Goal: Task Accomplishment & Management: Use online tool/utility

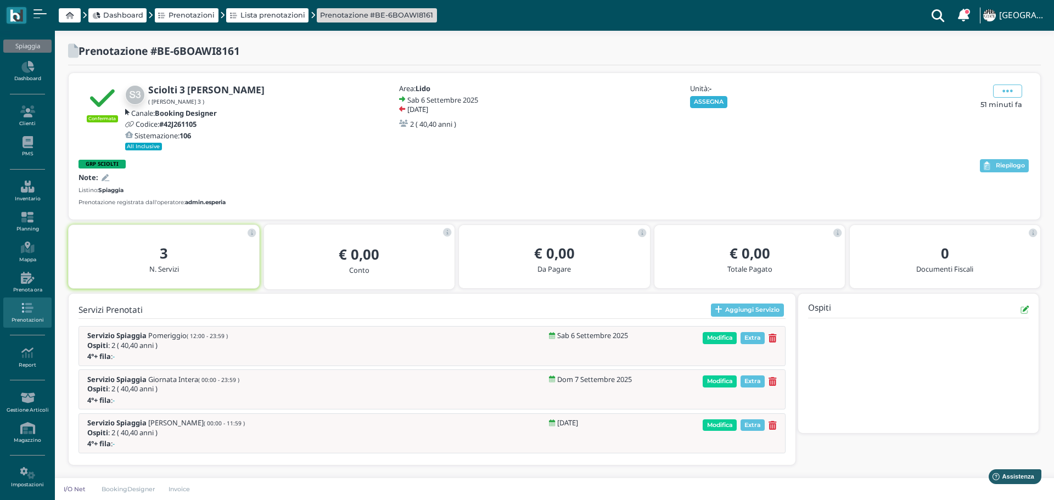
click at [715, 101] on button "ASSEGNA" at bounding box center [709, 102] width 38 height 12
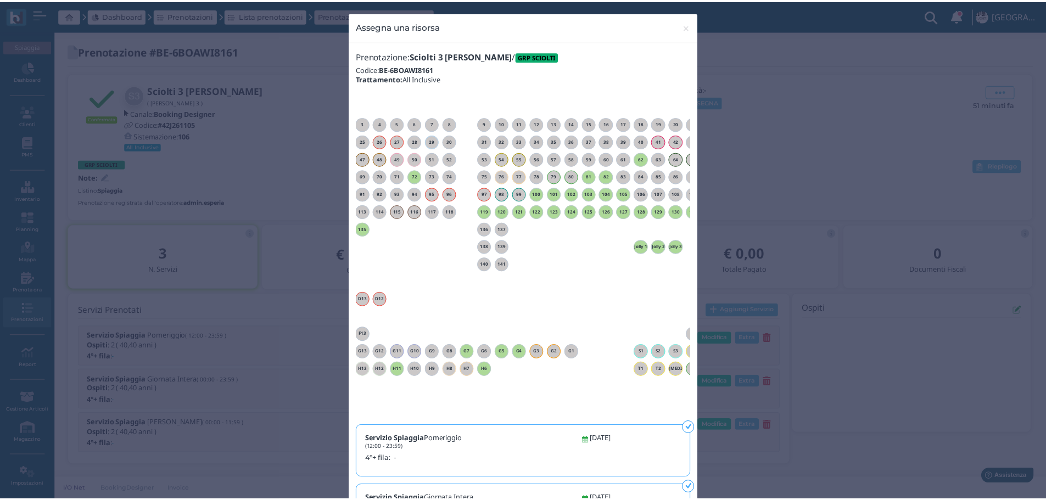
scroll to position [0, 64]
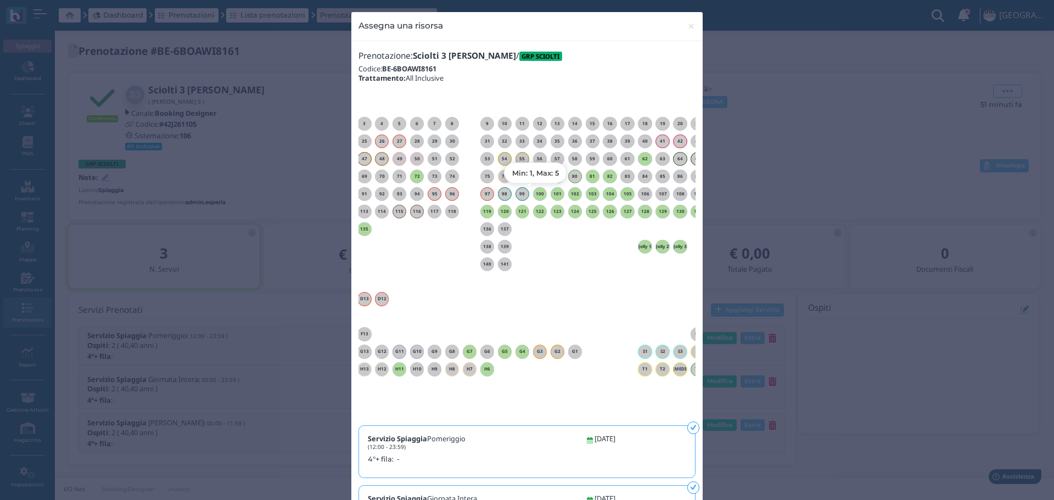
click at [535, 193] on h6 "100" at bounding box center [540, 194] width 14 height 5
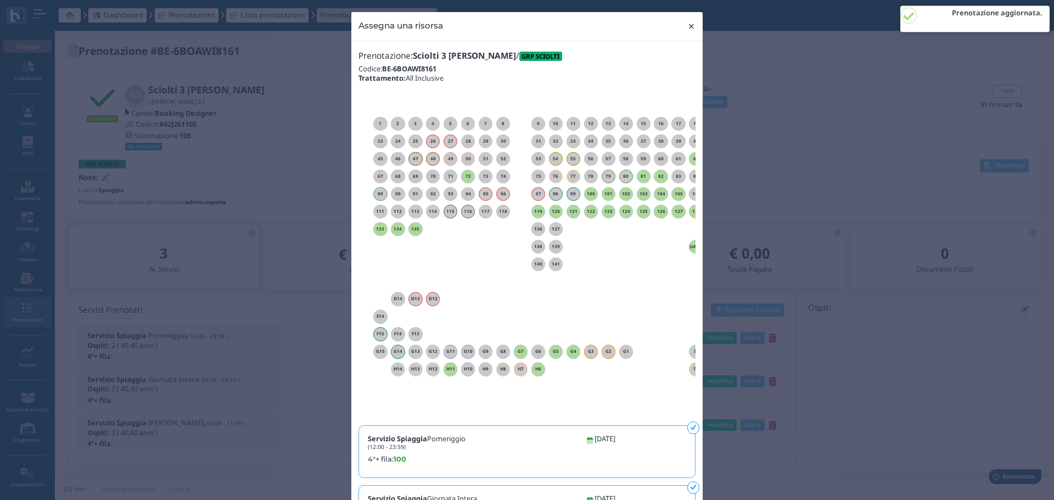
click at [688, 26] on span "×" at bounding box center [692, 26] width 8 height 14
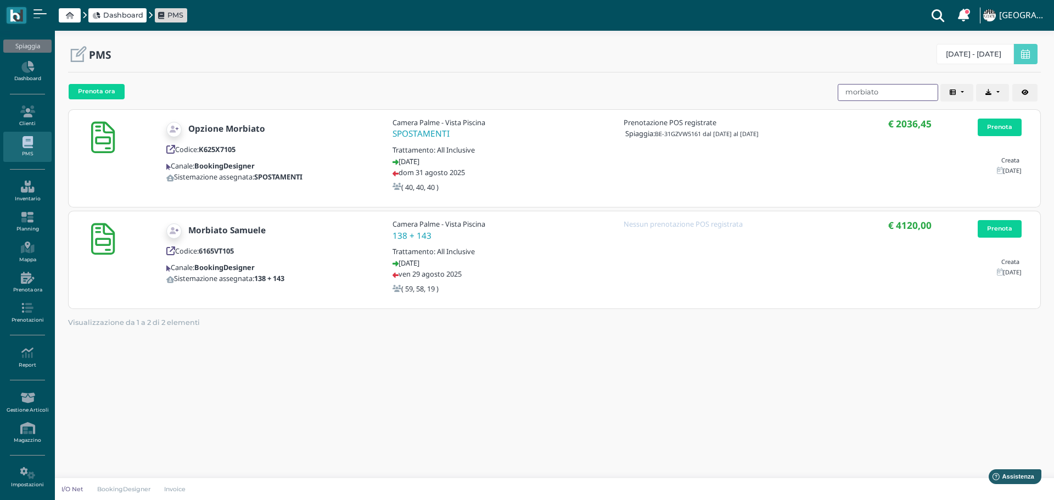
click at [886, 92] on input "morbiato" at bounding box center [888, 92] width 101 height 17
drag, startPoint x: 886, startPoint y: 92, endPoint x: 821, endPoint y: 91, distance: 65.4
click at [821, 91] on div "Prenota ora Codice Cliente Gruppo Sistemazione Prenotazioni POS Data di arrivo …" at bounding box center [554, 94] width 973 height 28
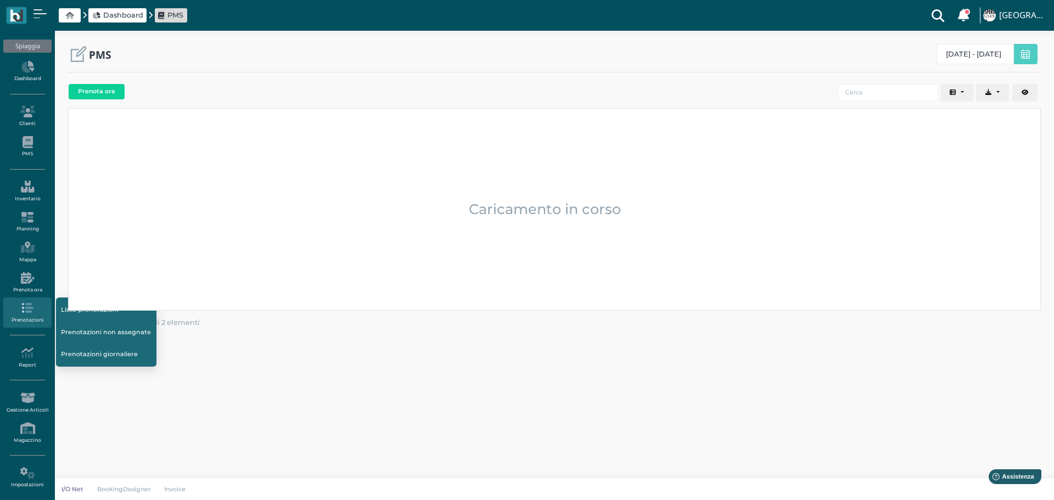
click at [85, 328] on link "Prenotazioni non assegnate" at bounding box center [106, 332] width 101 height 21
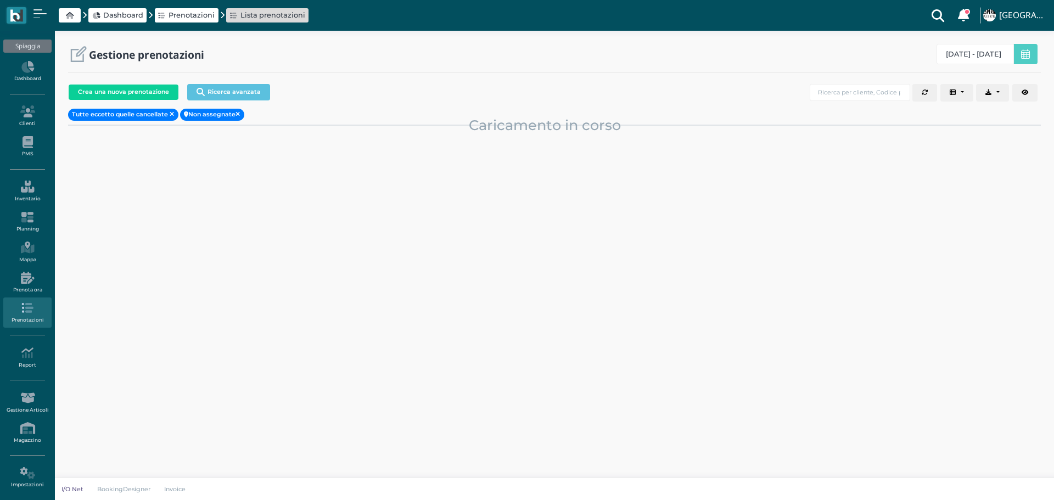
select select "0"
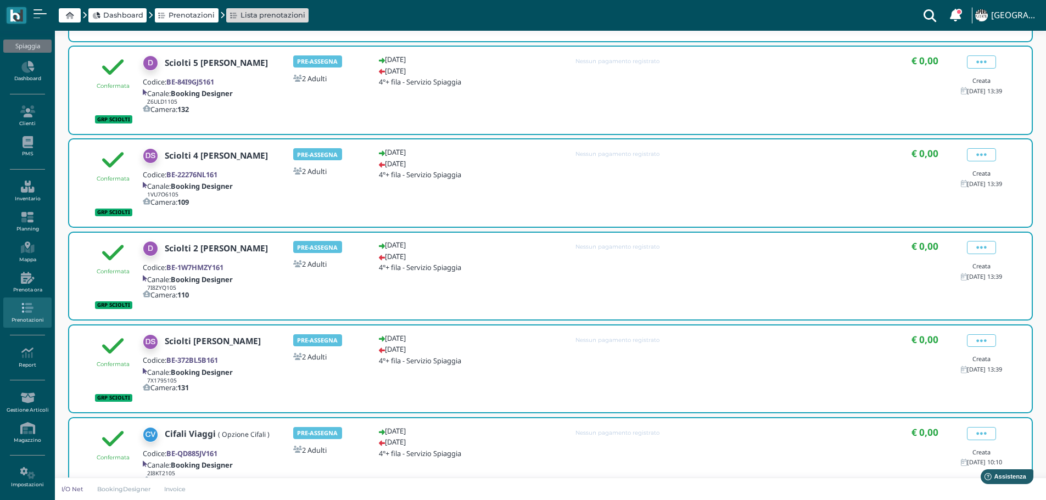
scroll to position [165, 0]
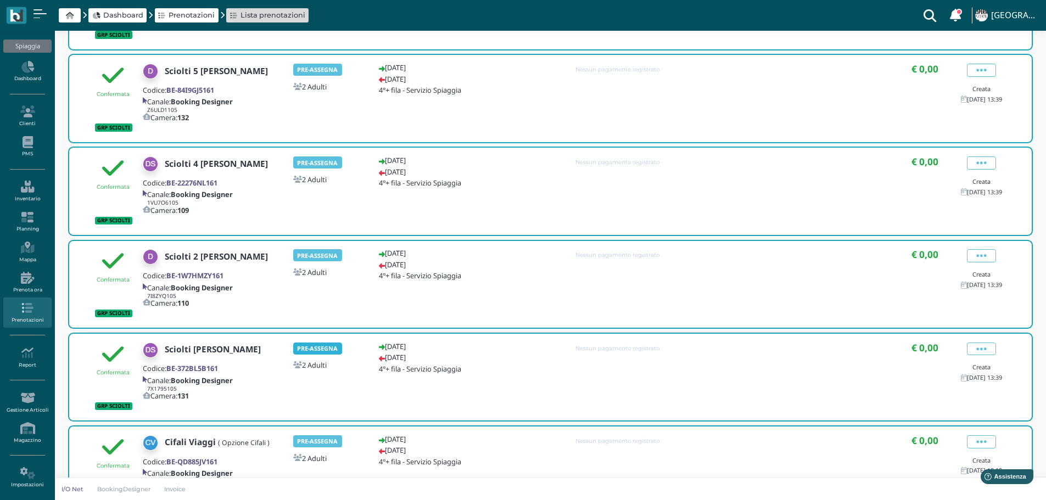
click at [321, 349] on b "PRE-ASSEGNA" at bounding box center [317, 348] width 41 height 8
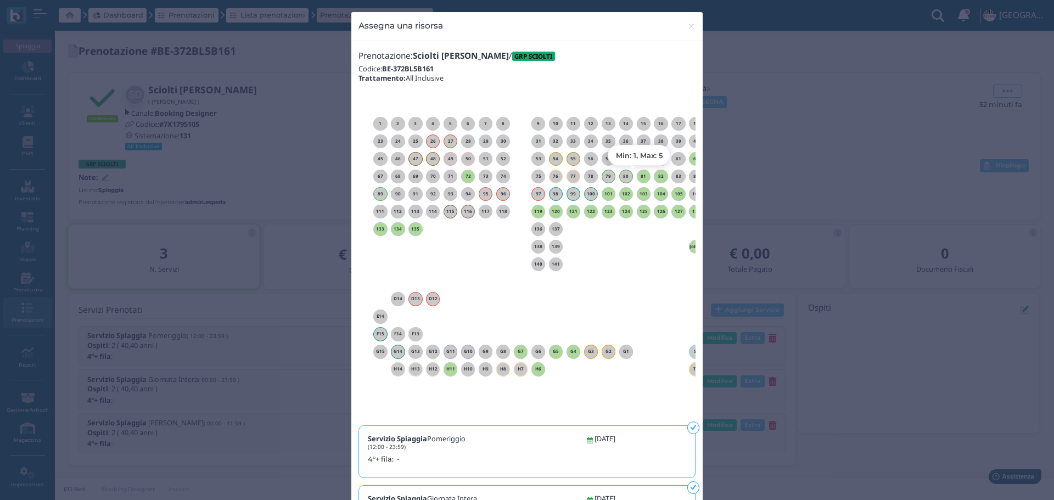
click at [640, 181] on div "81" at bounding box center [644, 177] width 14 height 14
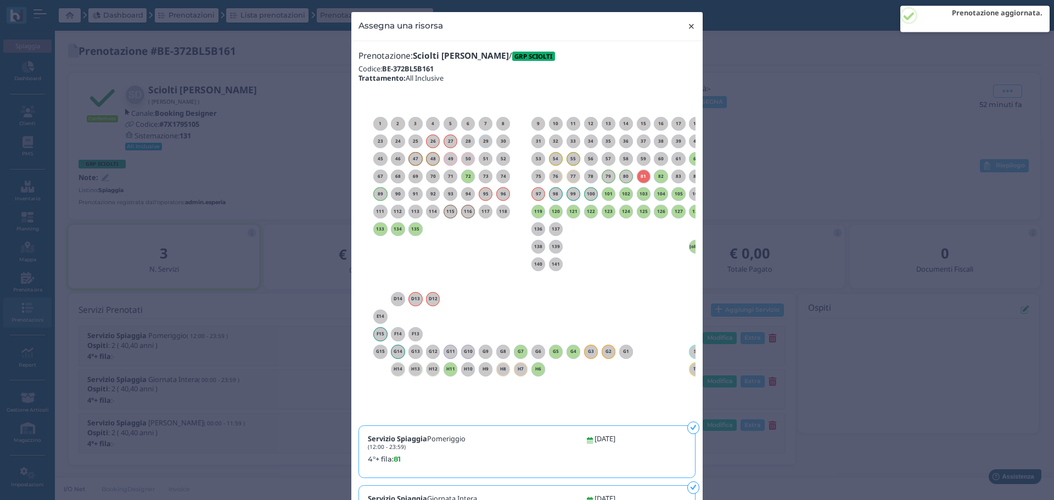
click at [688, 26] on span "×" at bounding box center [692, 26] width 8 height 14
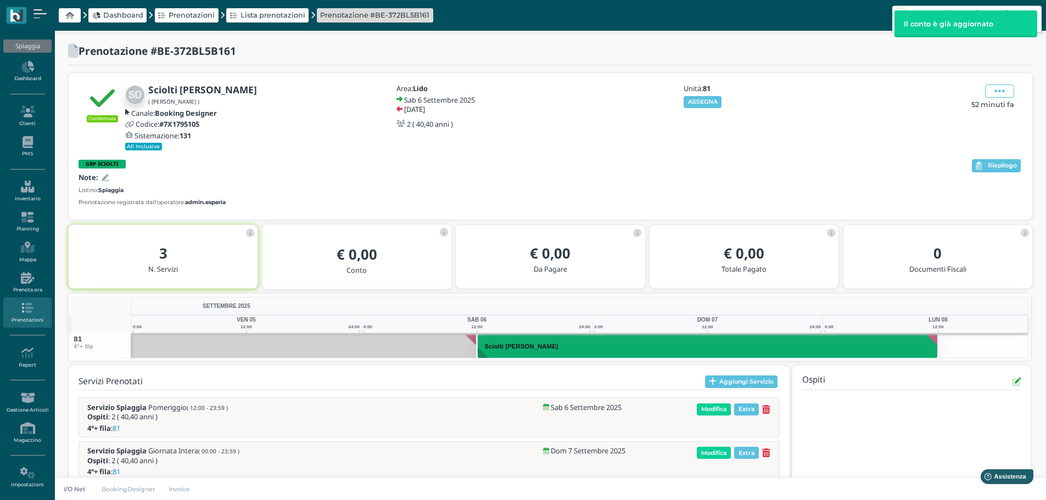
scroll to position [48, 0]
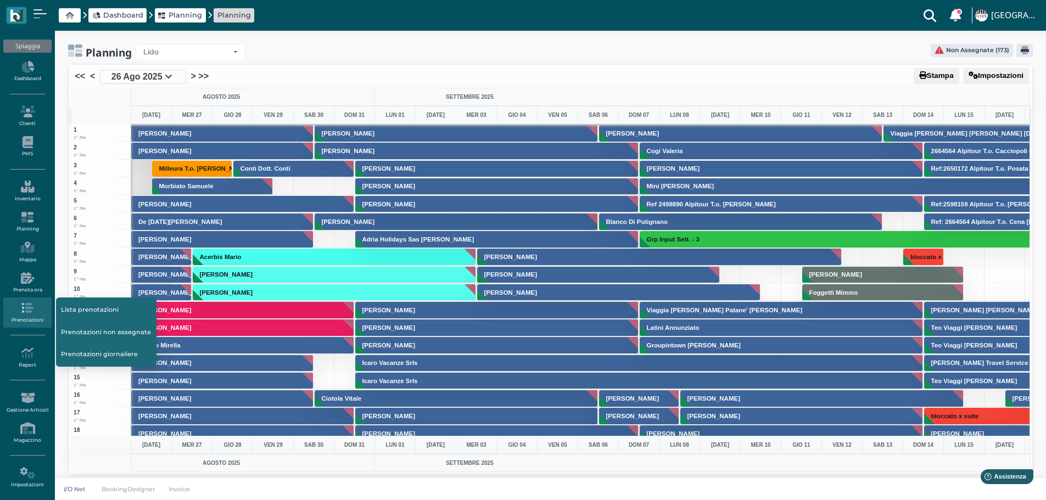
drag, startPoint x: 109, startPoint y: 335, endPoint x: 320, endPoint y: 334, distance: 210.9
click at [109, 334] on link "Prenotazioni non assegnate" at bounding box center [106, 332] width 101 height 21
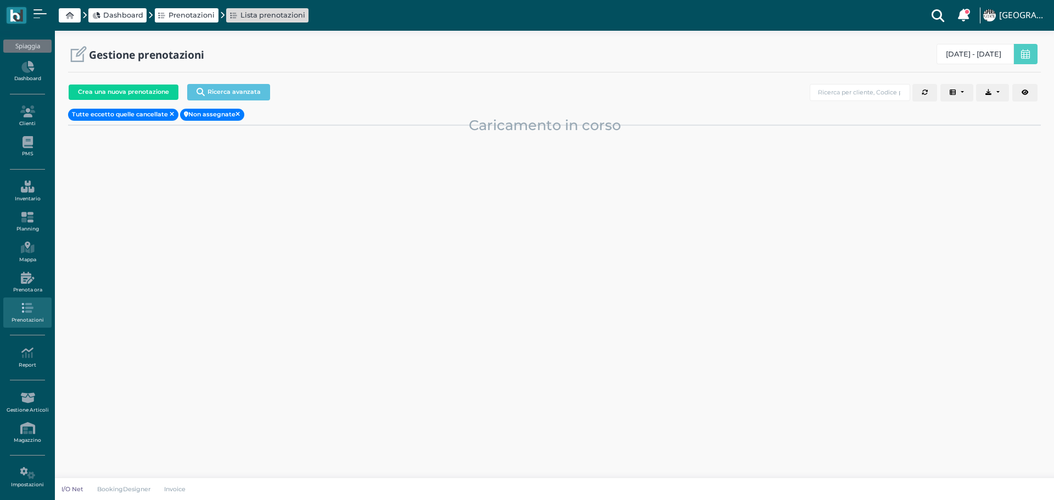
select select "0"
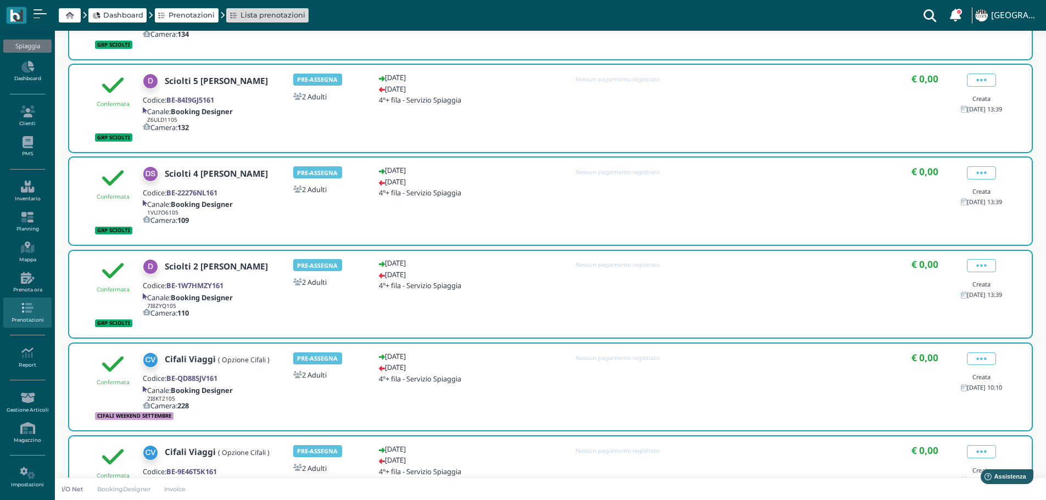
scroll to position [165, 0]
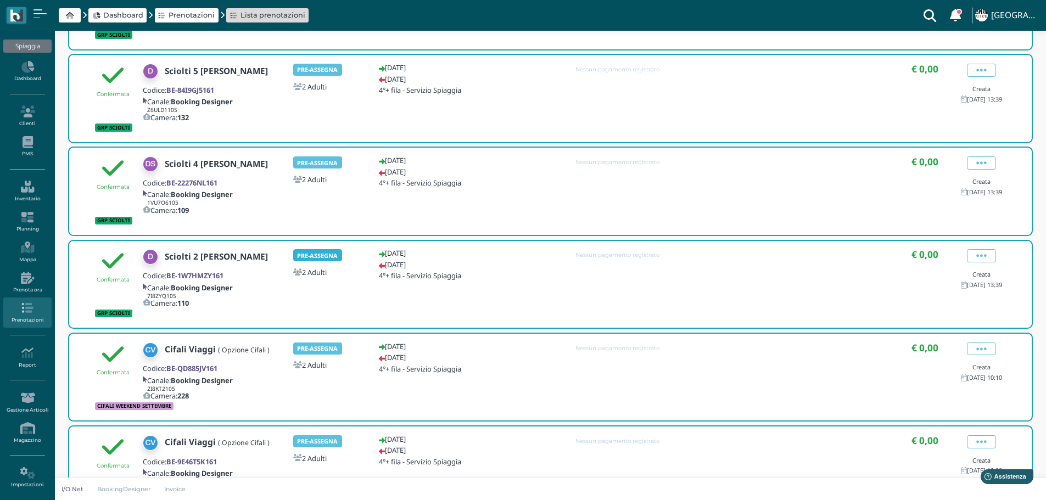
click at [306, 256] on b "PRE-ASSEGNA" at bounding box center [317, 256] width 41 height 8
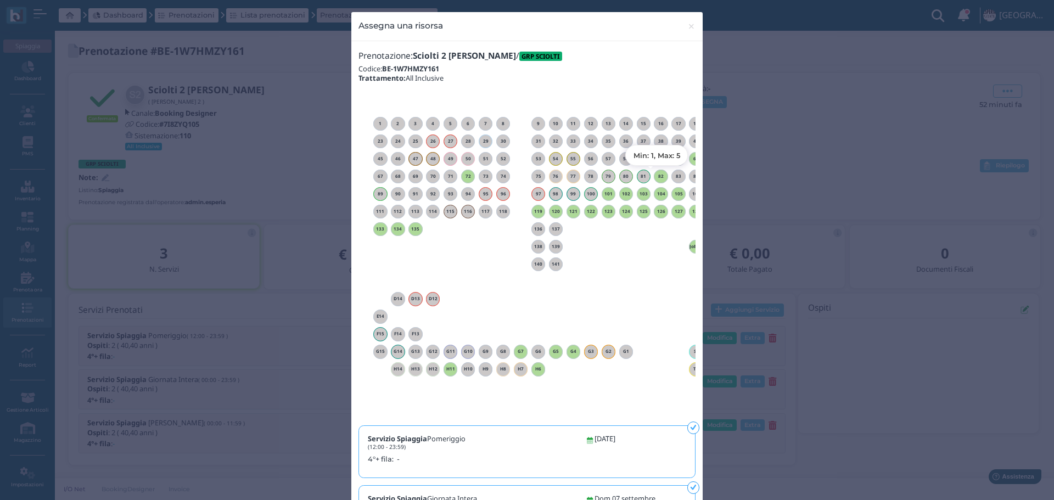
click at [656, 179] on div "82" at bounding box center [661, 177] width 14 height 14
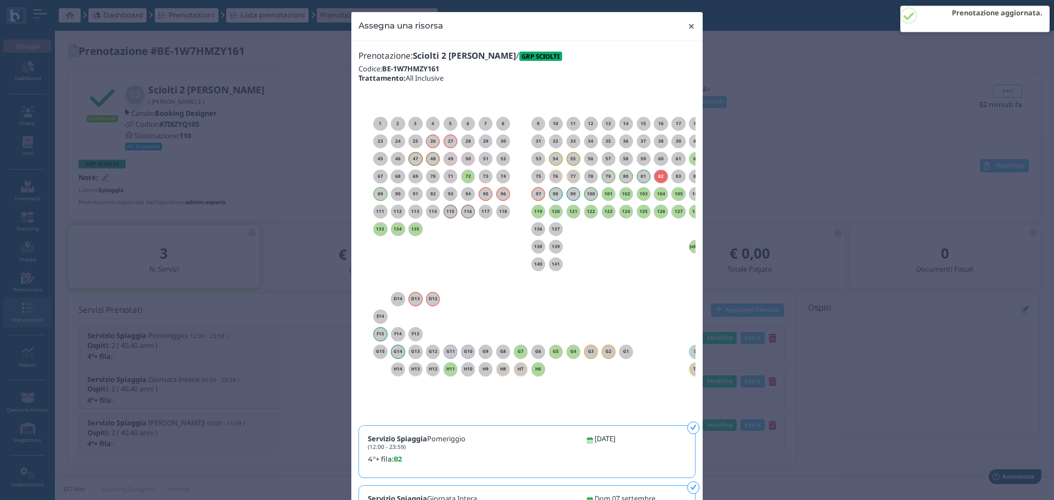
click at [691, 25] on span "×" at bounding box center [692, 26] width 8 height 14
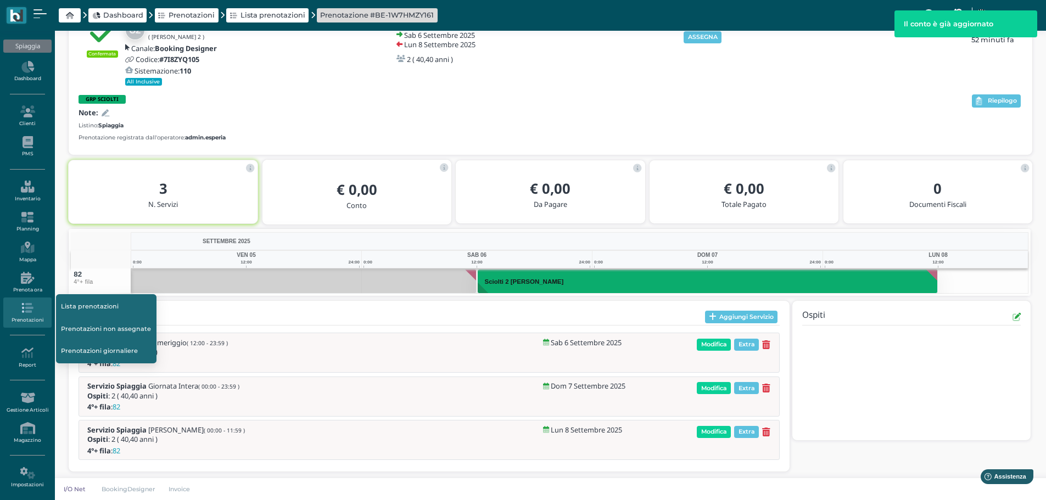
scroll to position [70, 0]
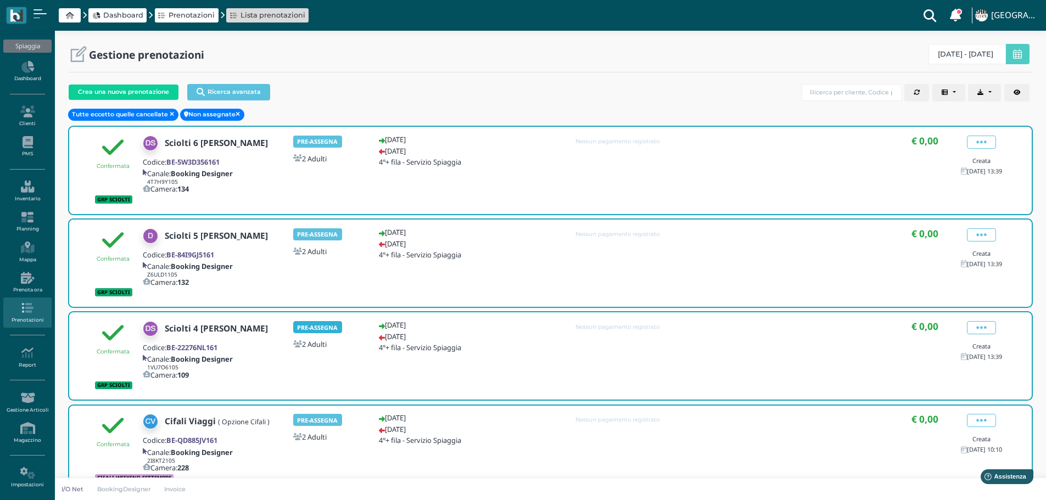
click at [315, 330] on b "PRE-ASSEGNA" at bounding box center [317, 327] width 41 height 8
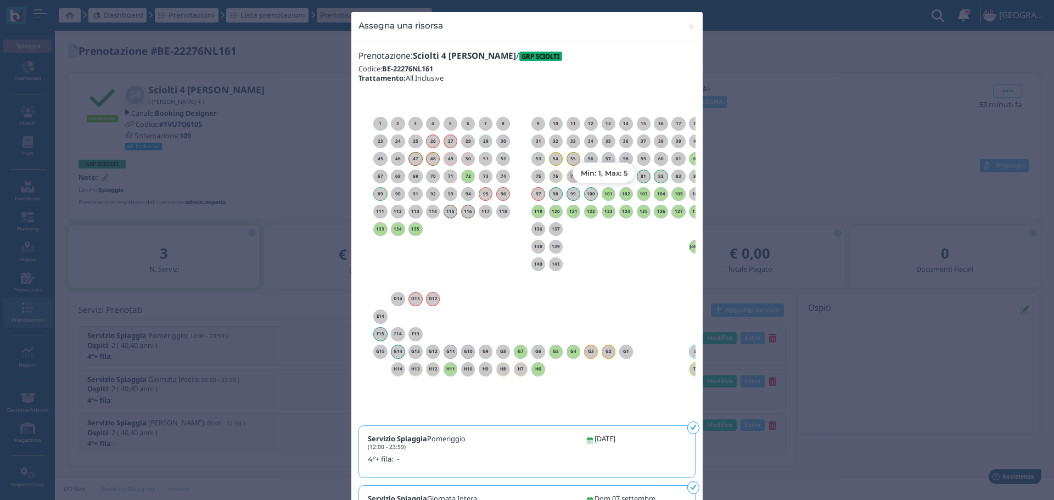
click at [605, 197] on div "101" at bounding box center [609, 194] width 14 height 14
click at [660, 194] on h6 "104" at bounding box center [661, 194] width 14 height 5
click at [688, 26] on span "×" at bounding box center [692, 26] width 8 height 14
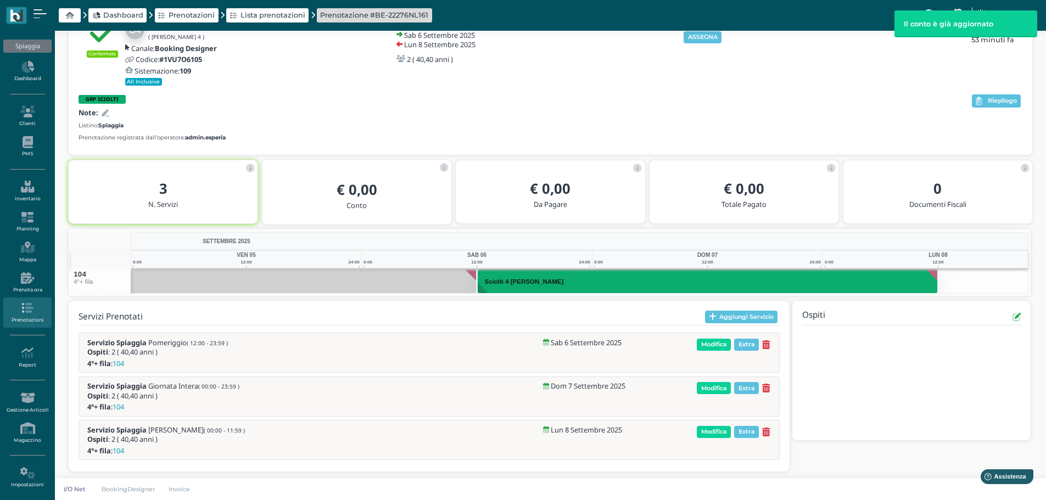
scroll to position [70, 0]
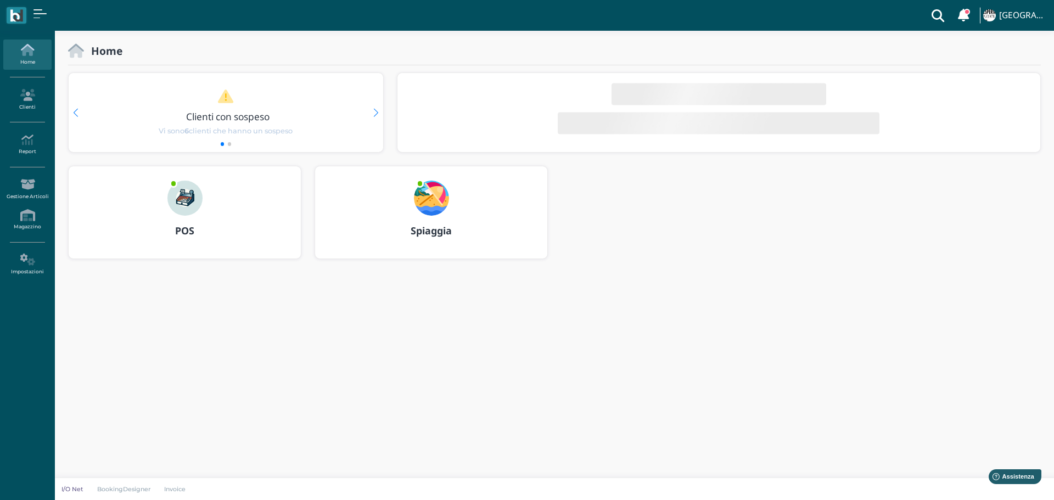
click at [431, 189] on img at bounding box center [431, 198] width 35 height 35
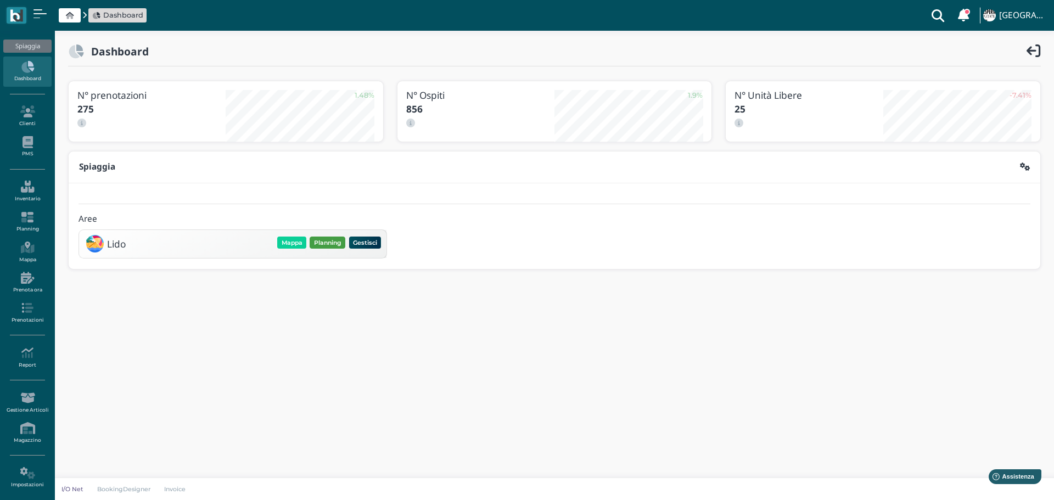
click at [323, 243] on button "Planning" at bounding box center [328, 243] width 36 height 12
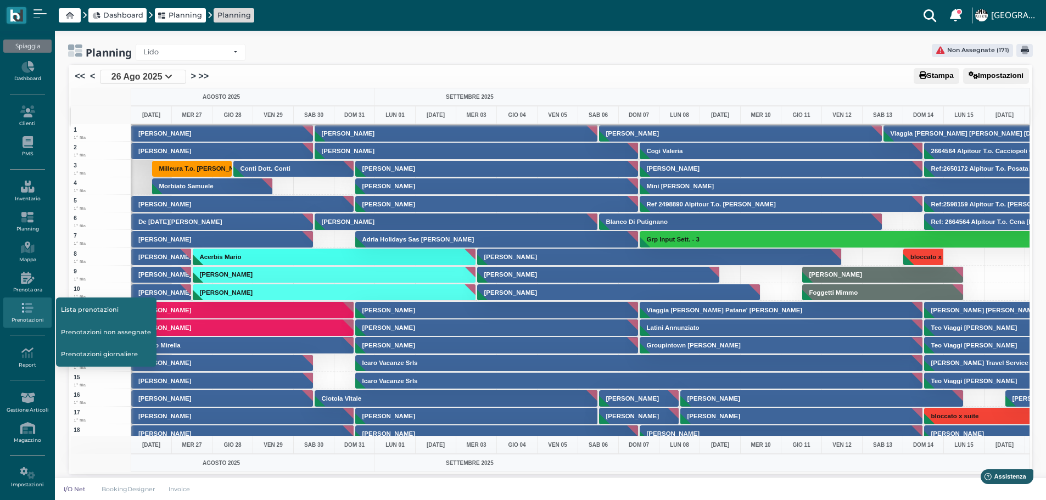
click at [25, 315] on link "Prenotazioni" at bounding box center [27, 313] width 48 height 30
click at [94, 330] on link "Prenotazioni non assegnate" at bounding box center [106, 332] width 101 height 21
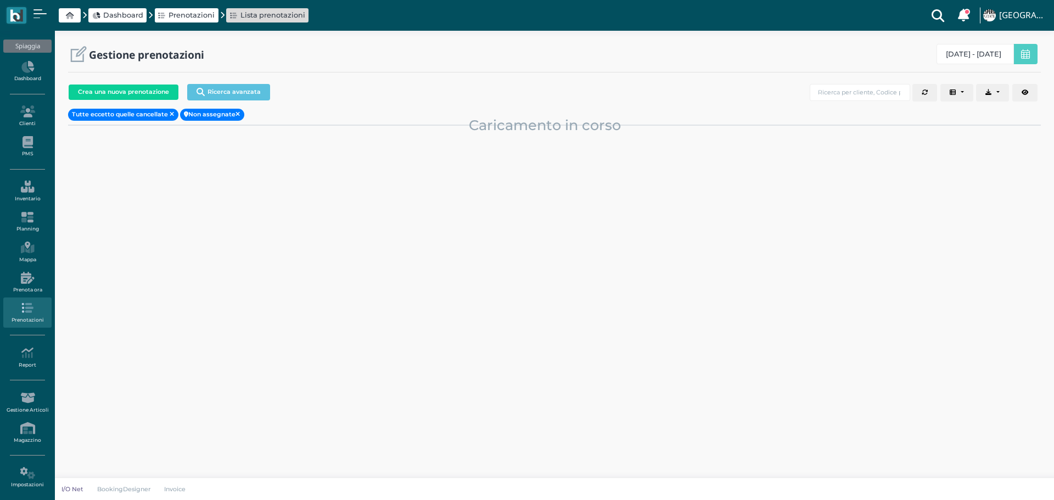
select select "0"
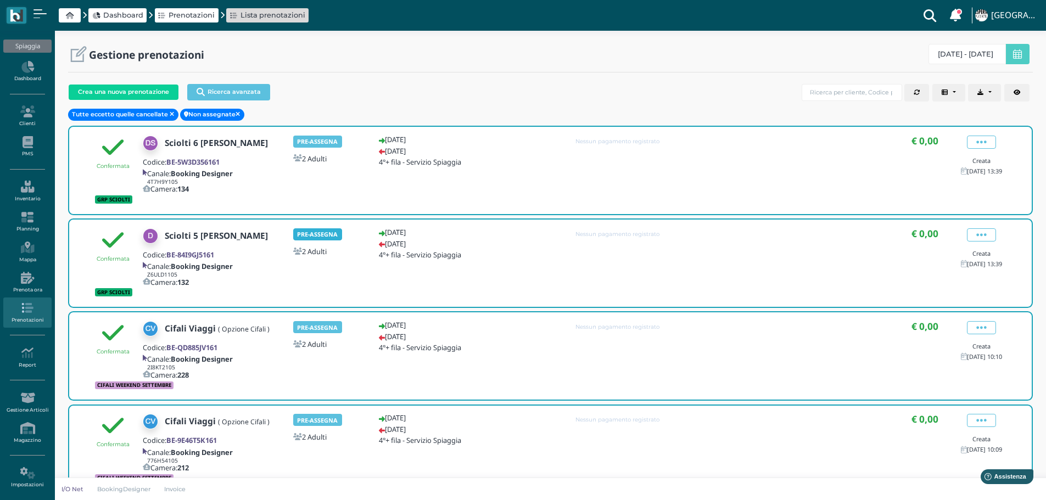
click at [319, 231] on b "PRE-ASSEGNA" at bounding box center [317, 234] width 41 height 8
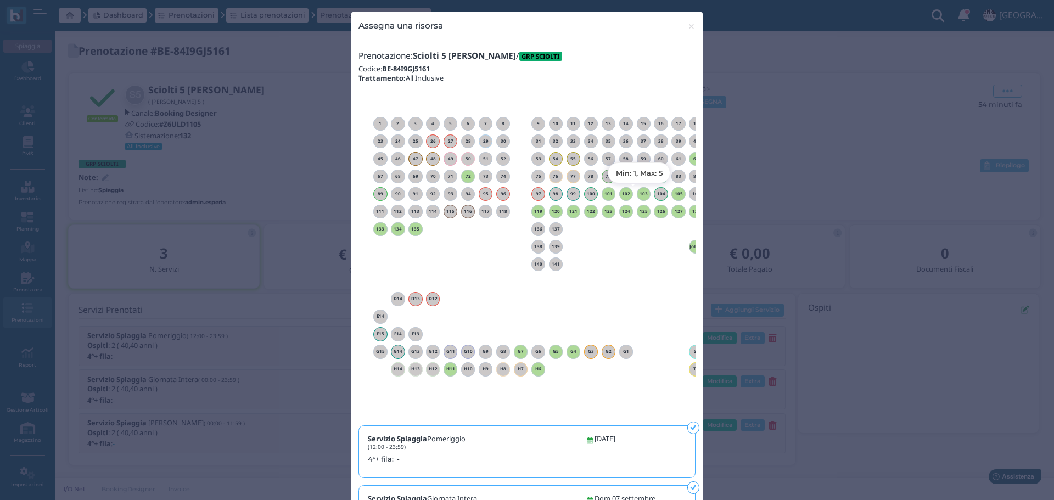
click at [640, 192] on h6 "103" at bounding box center [644, 194] width 14 height 5
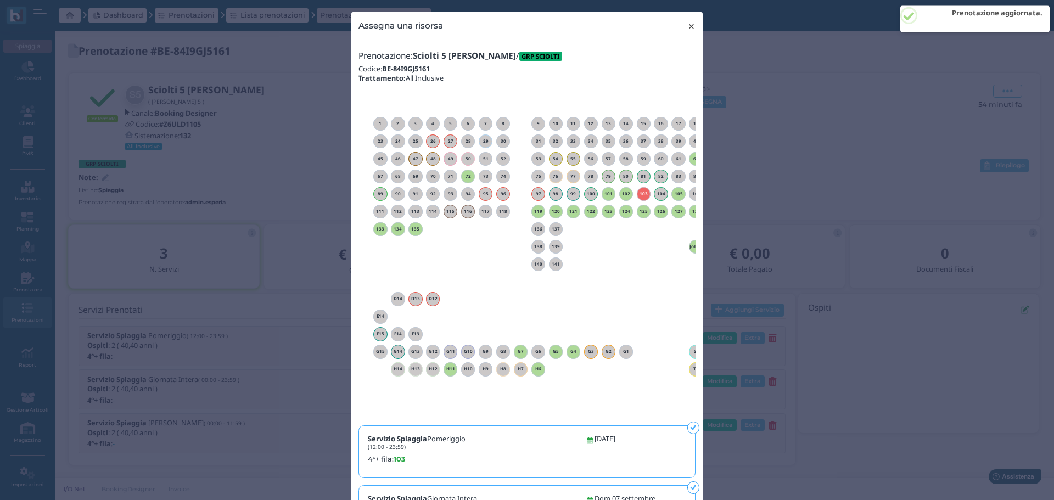
click at [691, 26] on span "×" at bounding box center [692, 26] width 8 height 14
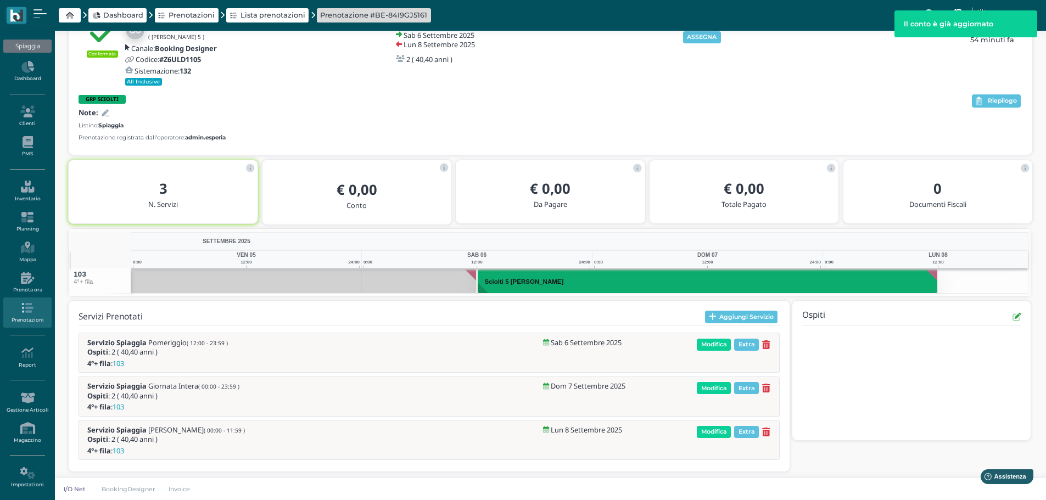
scroll to position [70, 0]
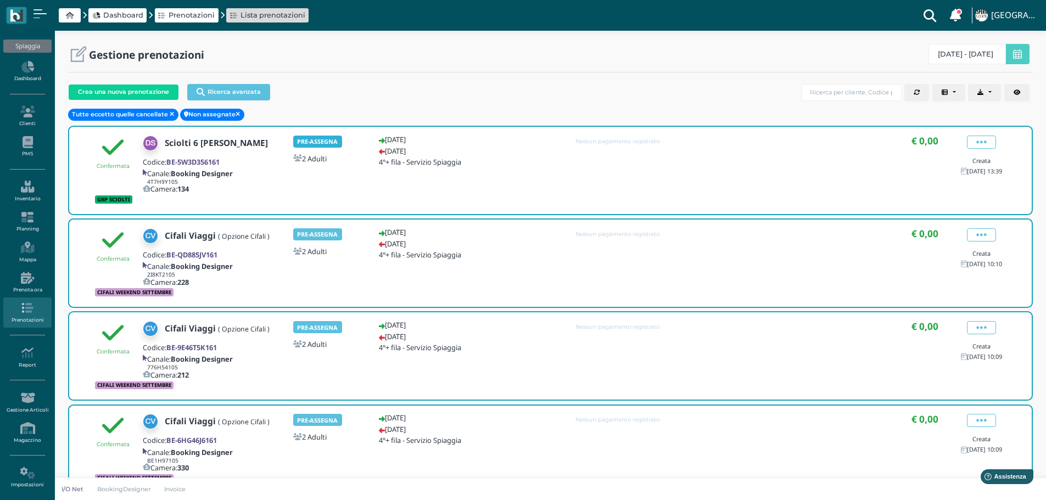
click at [330, 136] on span "PRE-ASSEGNA" at bounding box center [317, 142] width 49 height 12
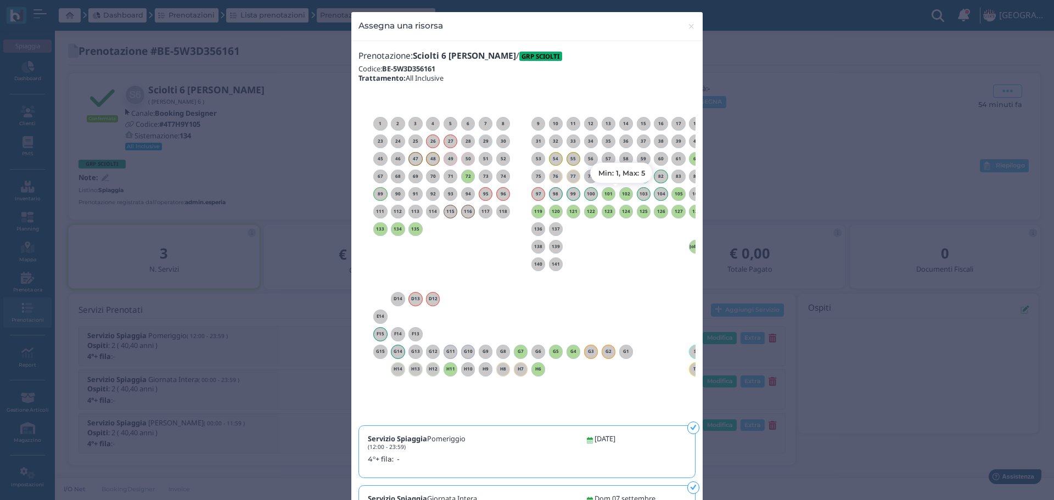
click at [620, 193] on h6 "102" at bounding box center [626, 194] width 14 height 5
click at [689, 22] on span "×" at bounding box center [692, 26] width 8 height 14
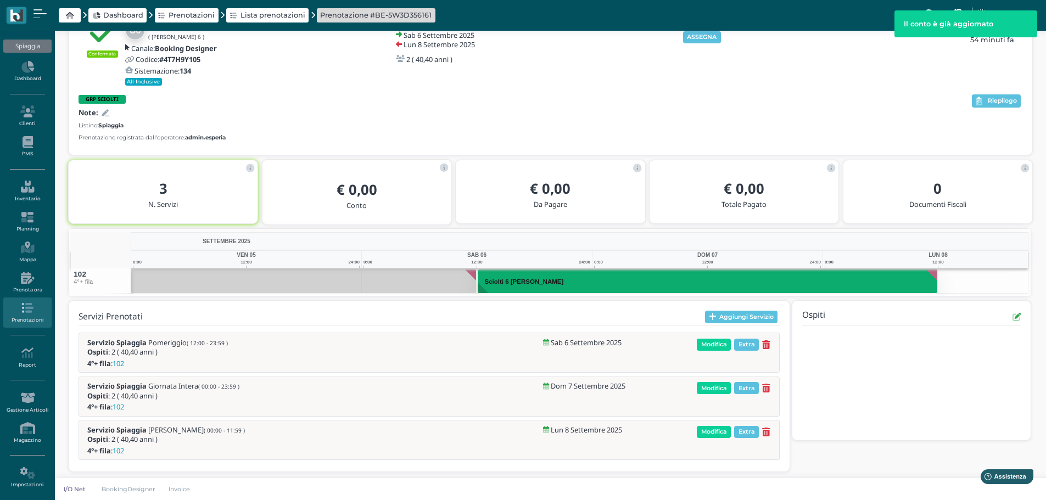
scroll to position [70, 0]
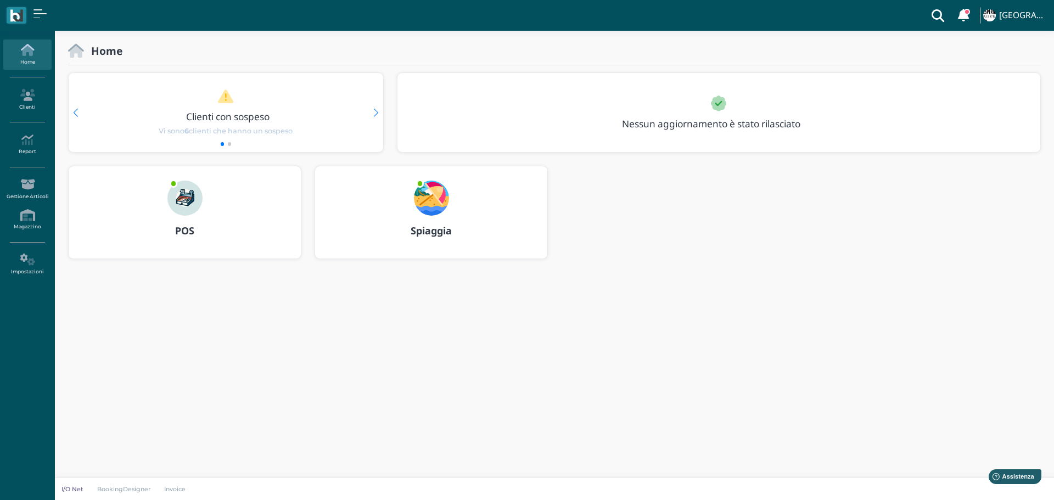
click at [434, 197] on img at bounding box center [431, 198] width 35 height 35
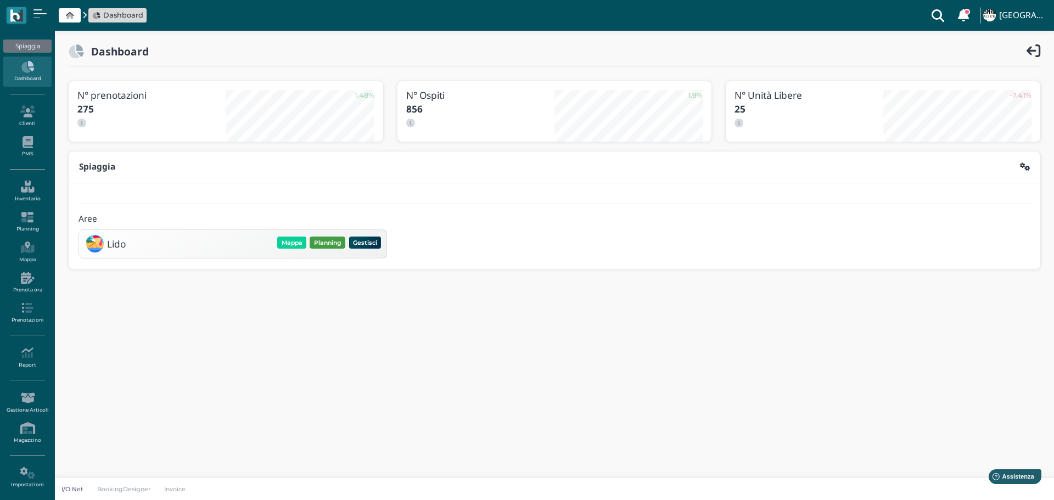
click at [332, 241] on button "Planning" at bounding box center [328, 243] width 36 height 12
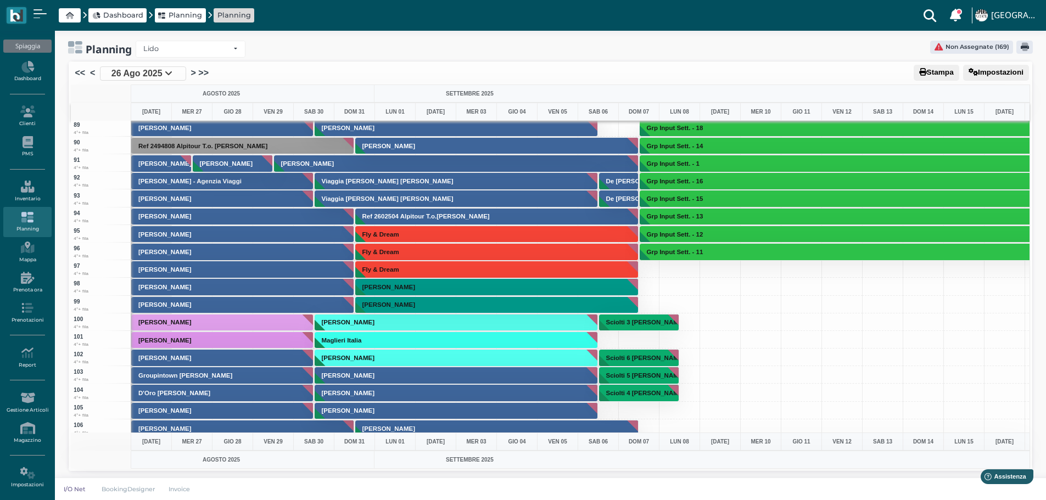
scroll to position [1593, 0]
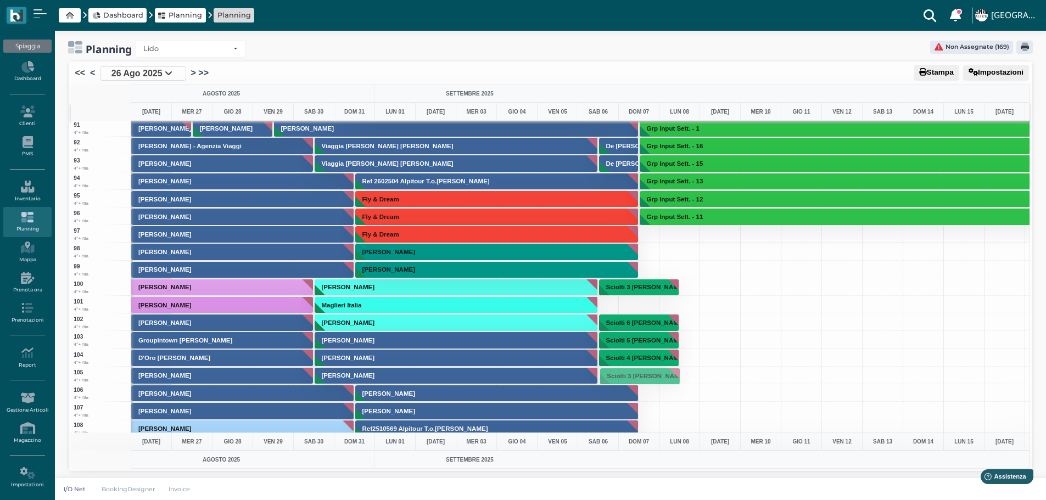
drag, startPoint x: 650, startPoint y: 284, endPoint x: 640, endPoint y: 373, distance: 89.6
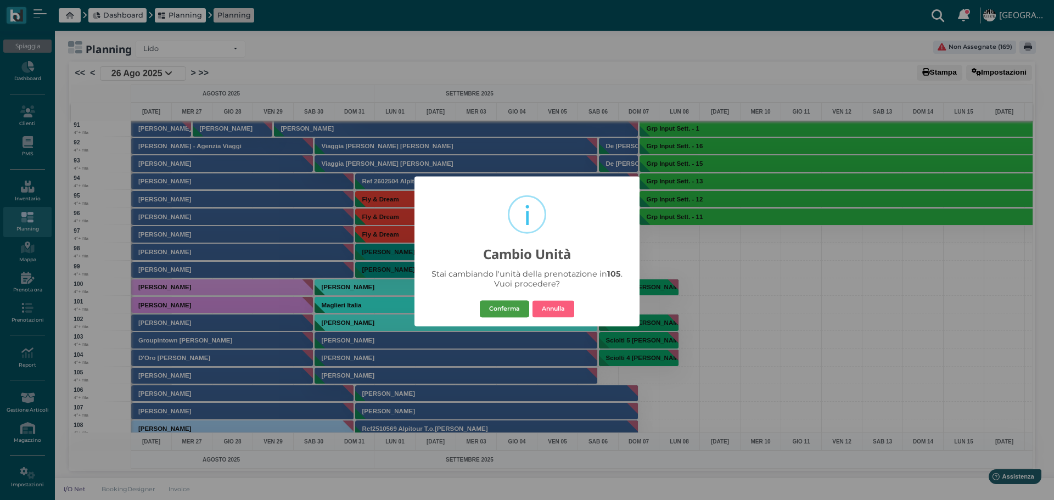
click at [516, 311] on button "Conferma" at bounding box center [504, 309] width 49 height 18
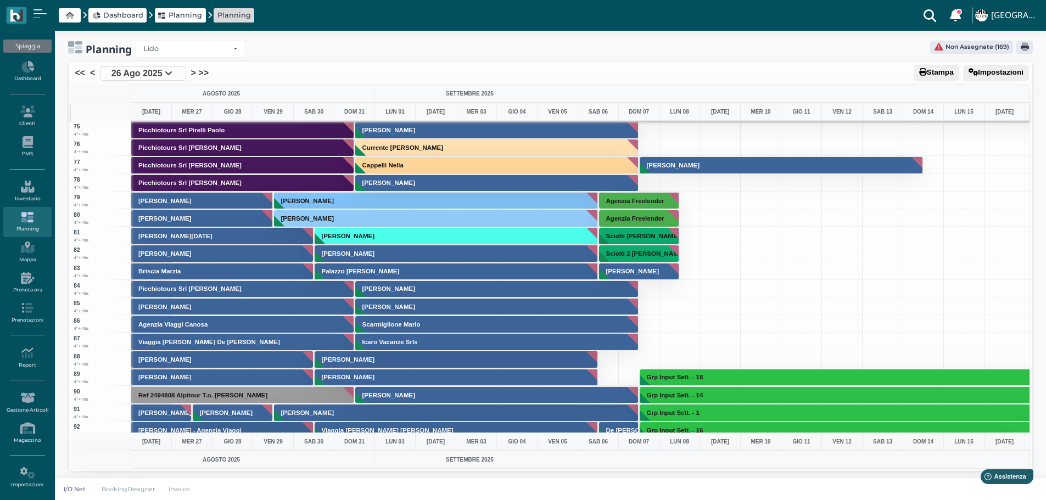
scroll to position [1318, 0]
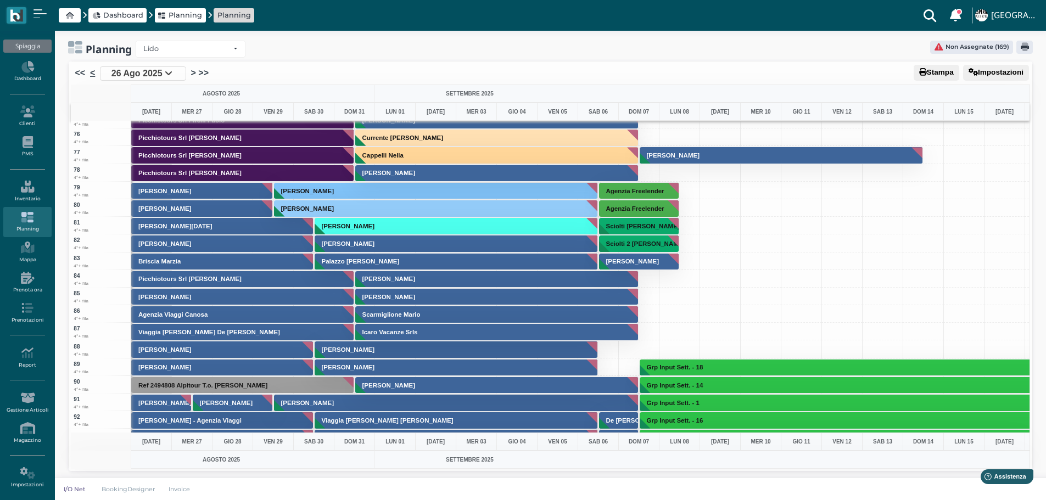
click at [91, 71] on link "<" at bounding box center [92, 72] width 5 height 13
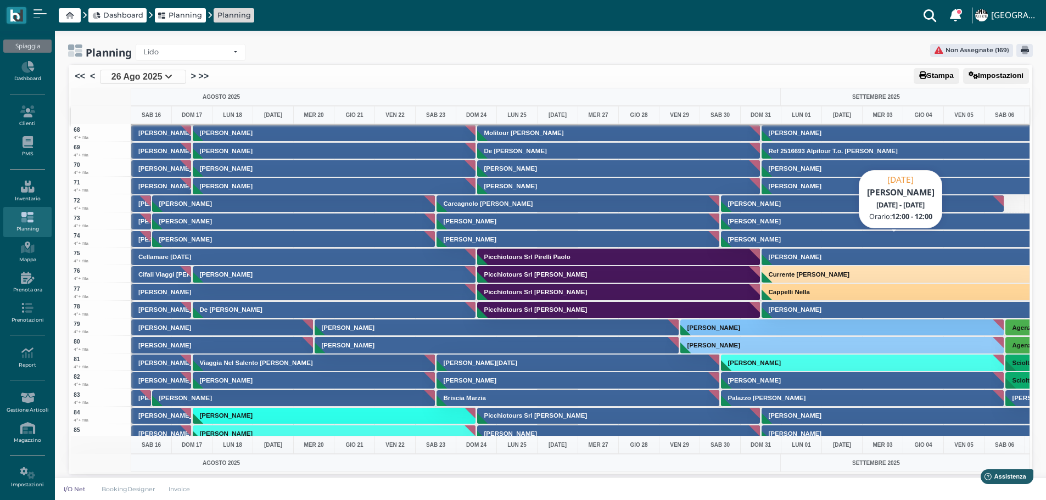
scroll to position [1254, 0]
